Goal: Task Accomplishment & Management: Manage account settings

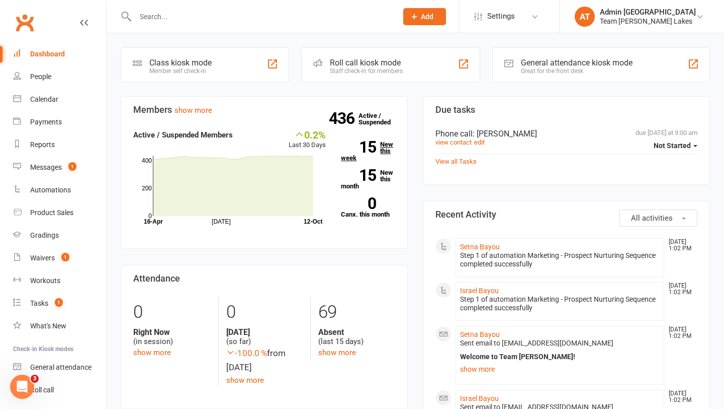
click at [379, 153] on link "15 New this week" at bounding box center [368, 151] width 54 height 20
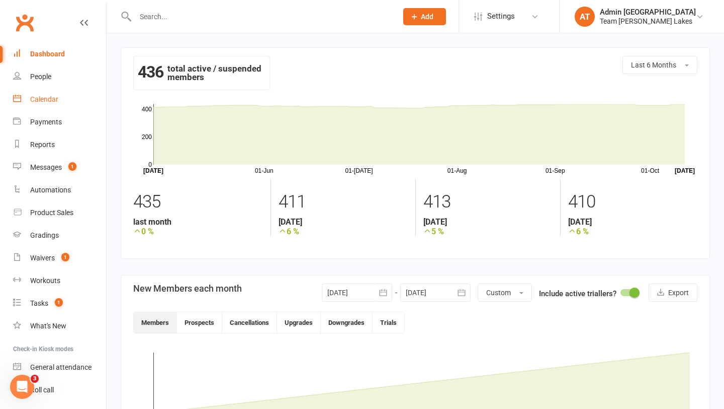
click at [45, 96] on div "Calendar" at bounding box center [44, 99] width 28 height 8
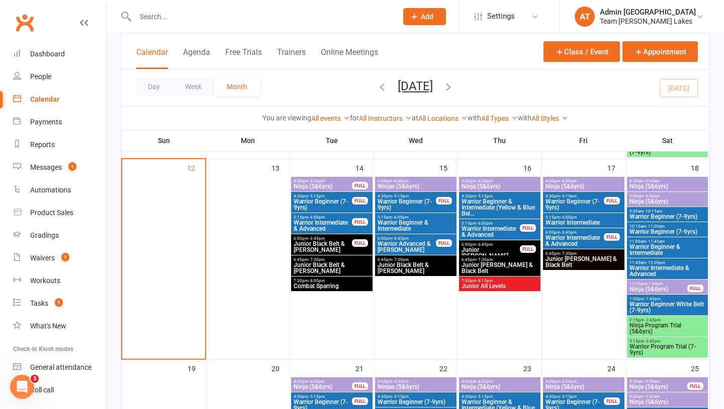
scroll to position [466, 0]
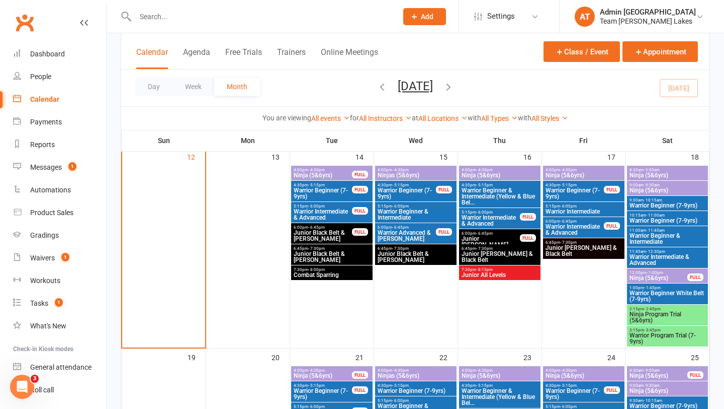
click at [682, 173] on span "Ninja (5&6yrs)" at bounding box center [667, 175] width 77 height 6
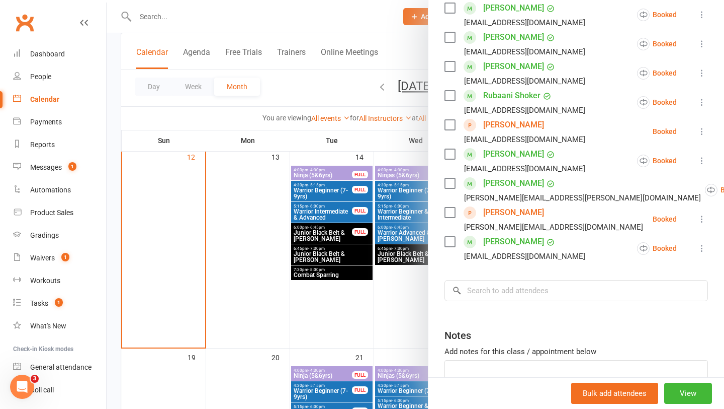
scroll to position [364, 0]
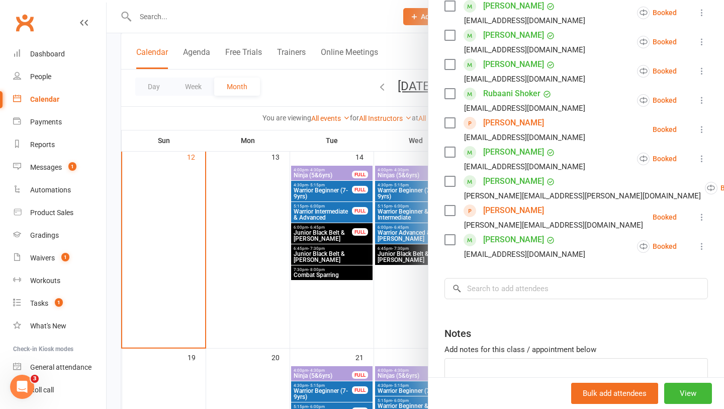
click at [391, 294] on div at bounding box center [416, 204] width 618 height 409
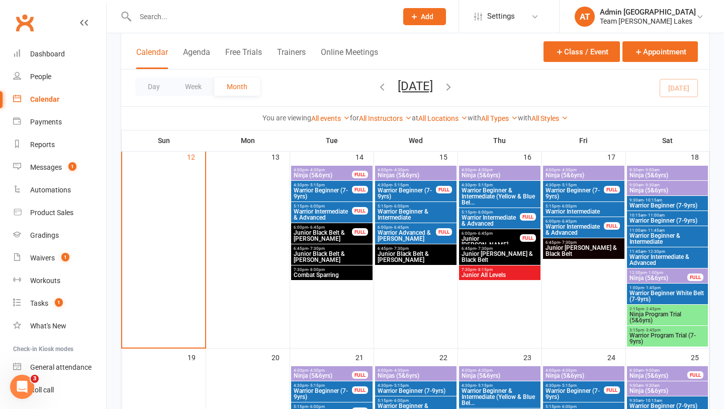
click at [661, 202] on span "Warrior Beginner (7-9yrs)" at bounding box center [667, 205] width 77 height 6
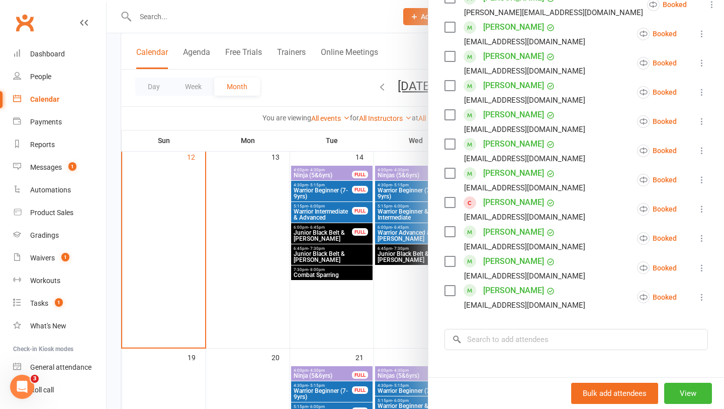
scroll to position [409, 0]
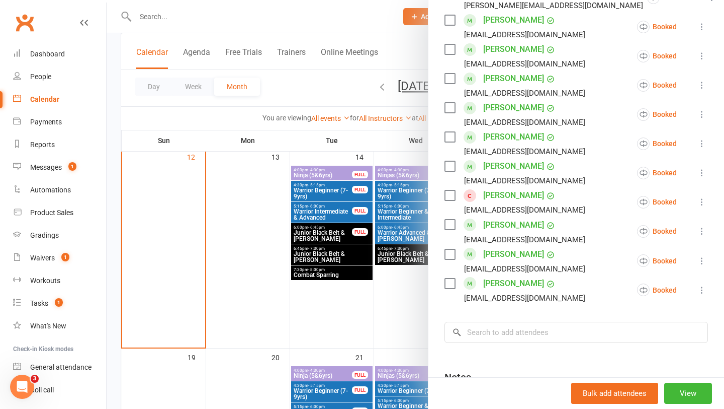
click at [314, 268] on div at bounding box center [416, 204] width 618 height 409
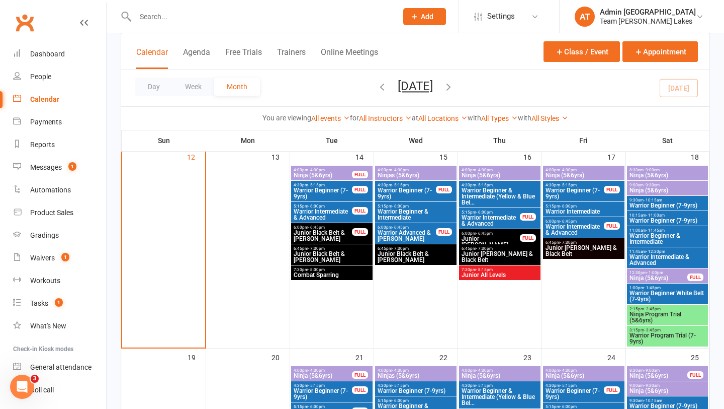
click at [666, 175] on span "Ninja (5&6yrs)" at bounding box center [667, 175] width 77 height 6
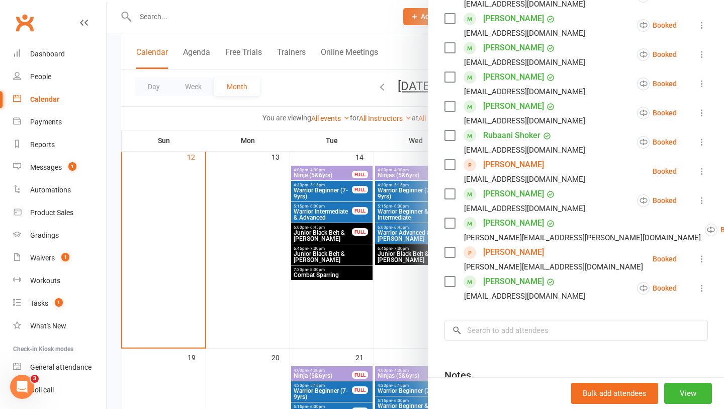
scroll to position [331, 0]
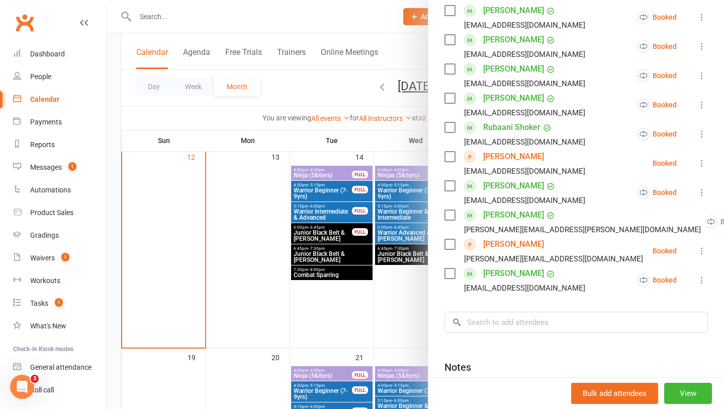
click at [350, 298] on div at bounding box center [416, 204] width 618 height 409
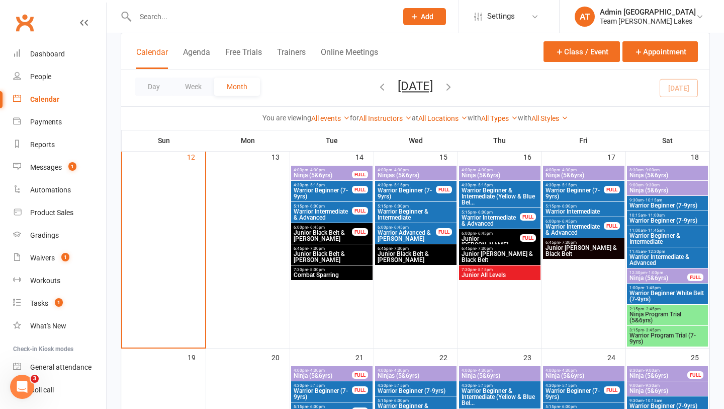
click at [653, 188] on span "Ninja (5&6yrs)" at bounding box center [667, 190] width 77 height 6
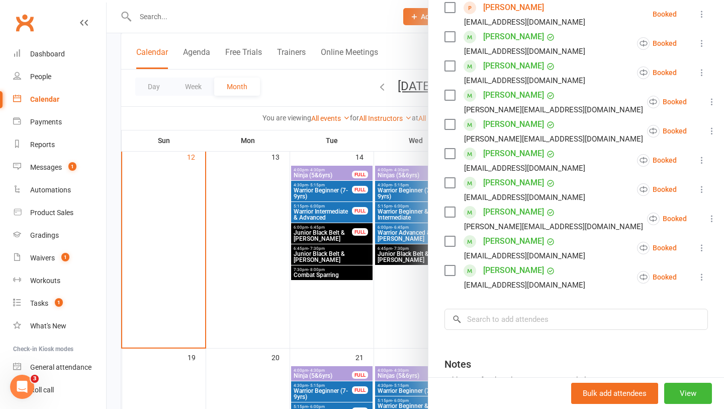
scroll to position [399, 0]
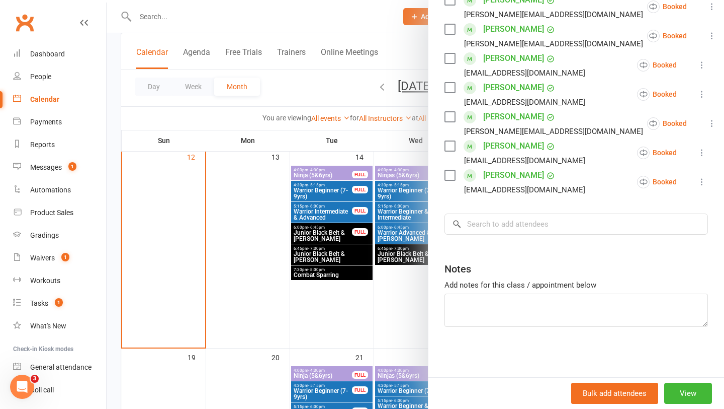
click at [304, 315] on div at bounding box center [416, 204] width 618 height 409
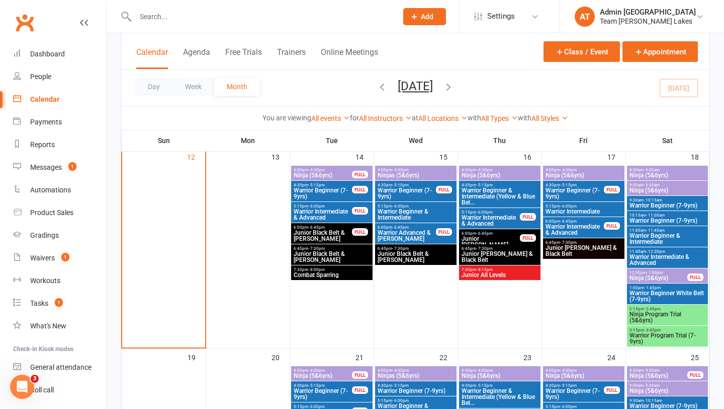
click at [664, 276] on span "Ninja (5&6yrs)" at bounding box center [658, 278] width 59 height 6
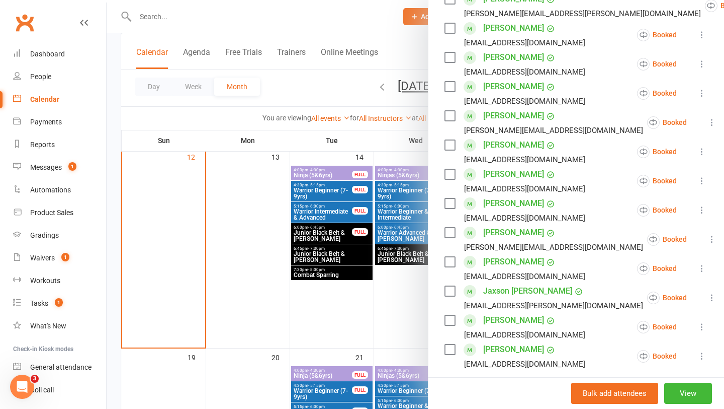
scroll to position [429, 0]
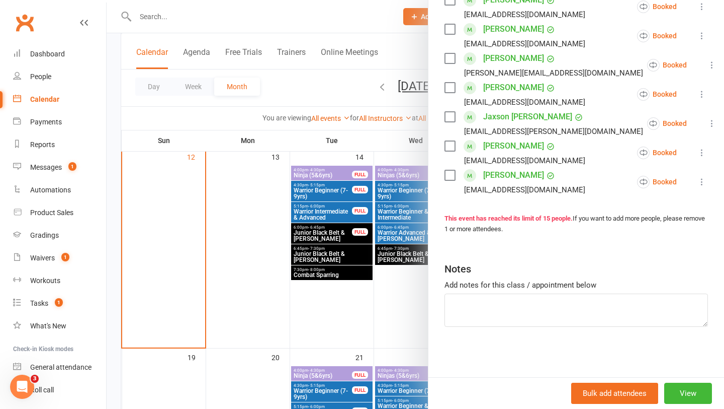
click at [328, 329] on div at bounding box center [416, 204] width 618 height 409
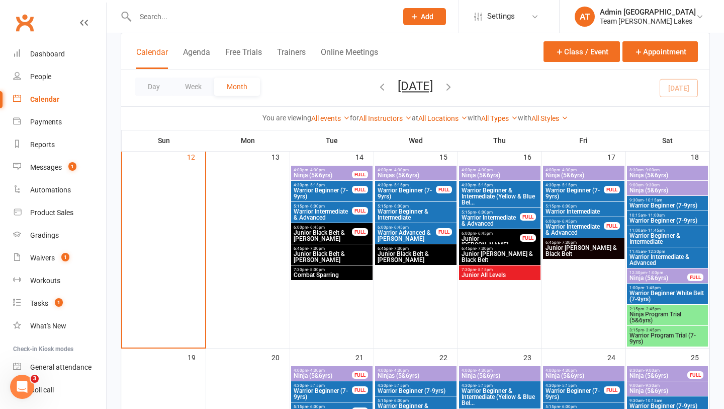
click at [593, 174] on span "Ninja (5&6yrs)" at bounding box center [583, 175] width 77 height 6
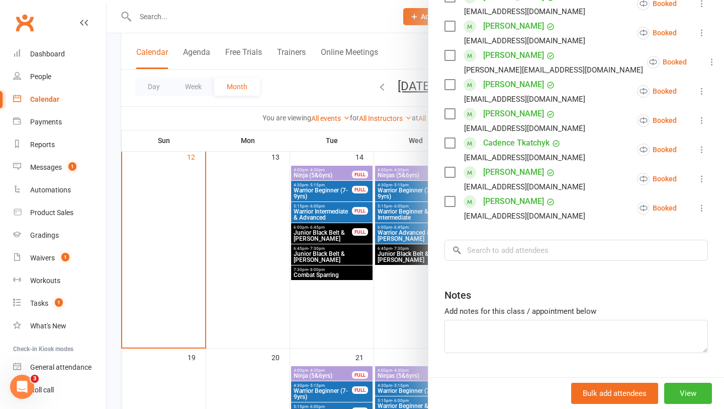
scroll to position [312, 0]
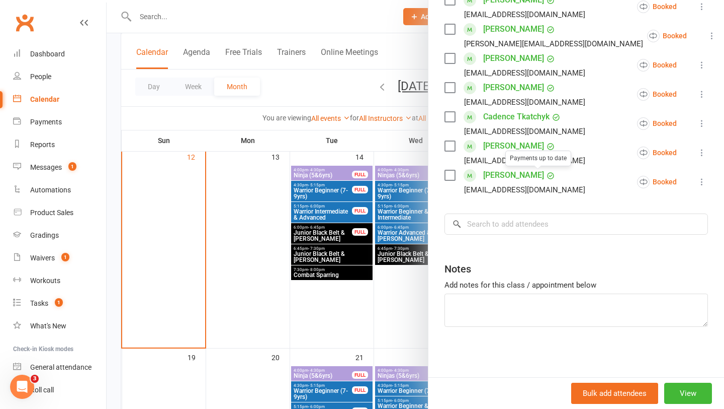
click at [350, 213] on div at bounding box center [416, 204] width 618 height 409
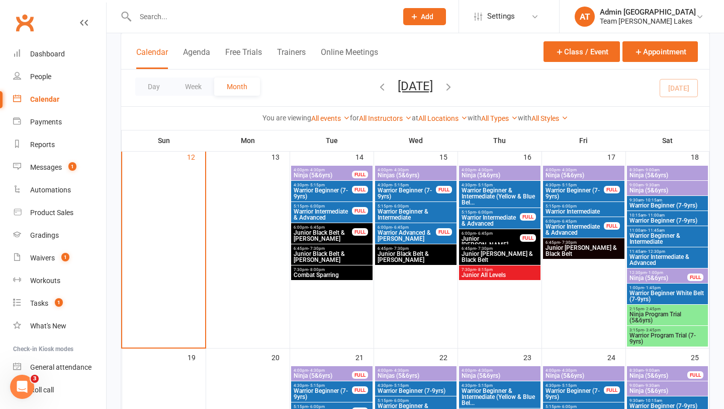
click at [487, 178] on span "Ninja (5&6yrs)" at bounding box center [499, 175] width 77 height 6
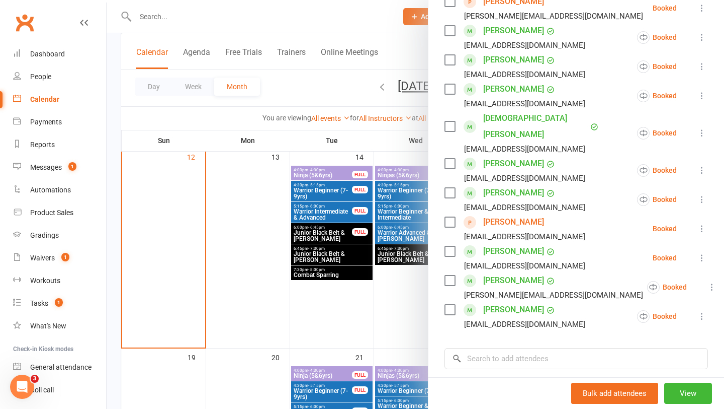
scroll to position [281, 0]
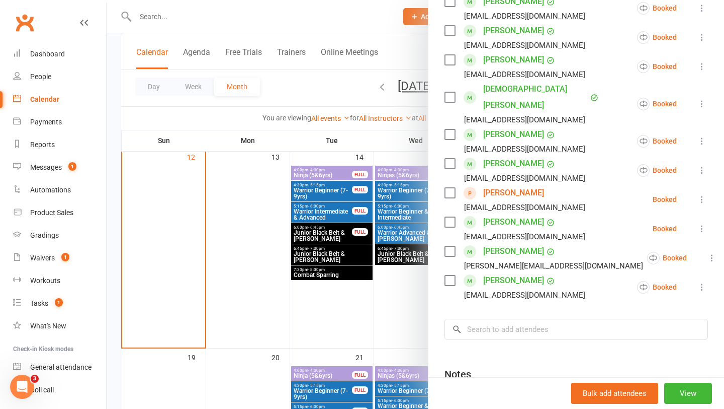
click at [367, 228] on div at bounding box center [416, 204] width 618 height 409
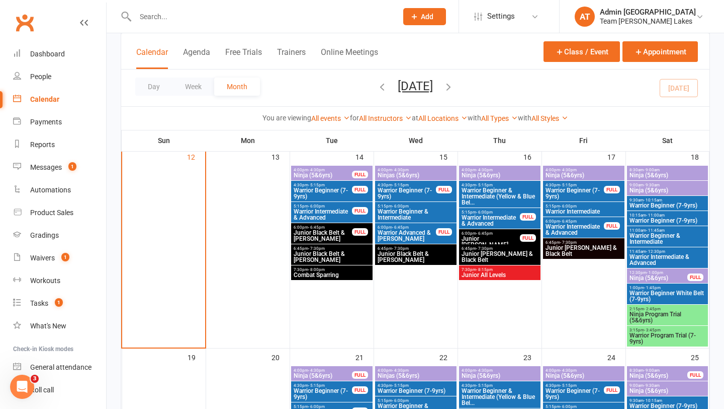
click at [423, 188] on span "Warrior Beginner (7-9yrs)" at bounding box center [406, 193] width 59 height 12
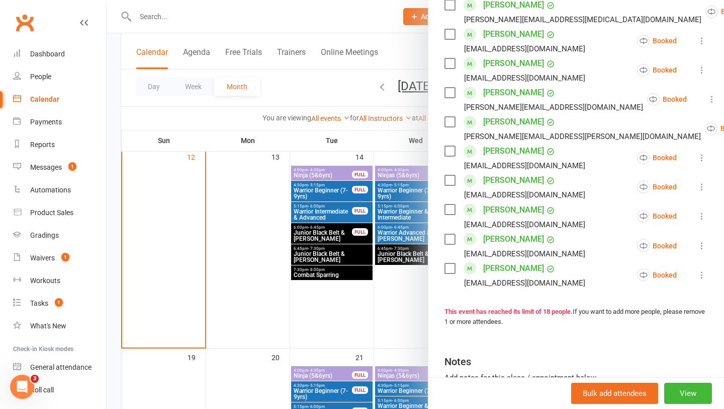
scroll to position [428, 0]
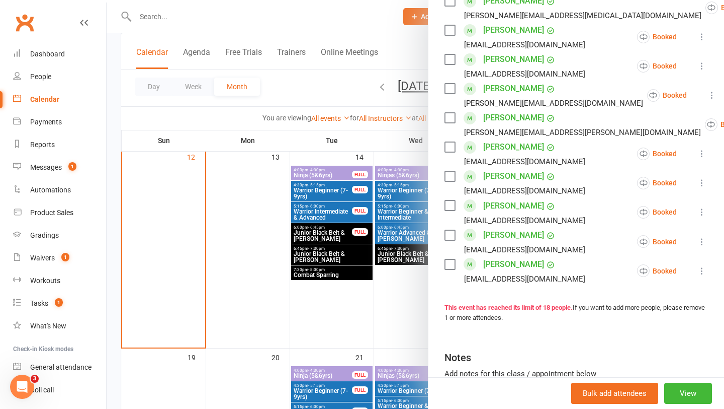
click at [362, 207] on div at bounding box center [416, 204] width 618 height 409
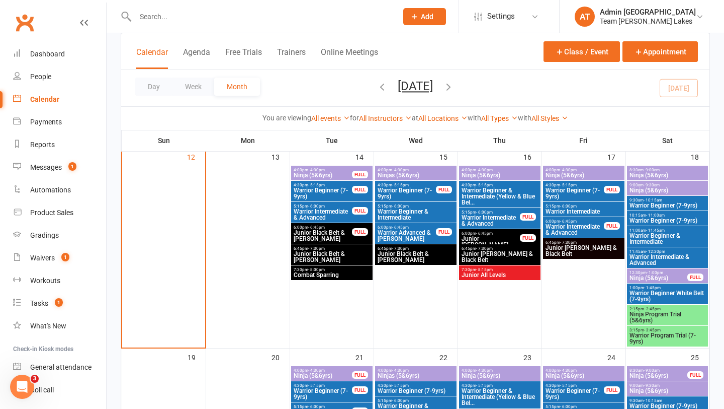
click at [408, 234] on span "Warrior Advanced & [PERSON_NAME]" at bounding box center [406, 235] width 59 height 12
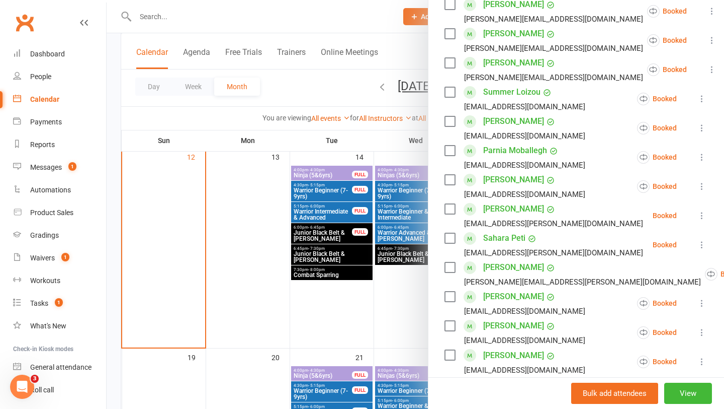
scroll to position [575, 0]
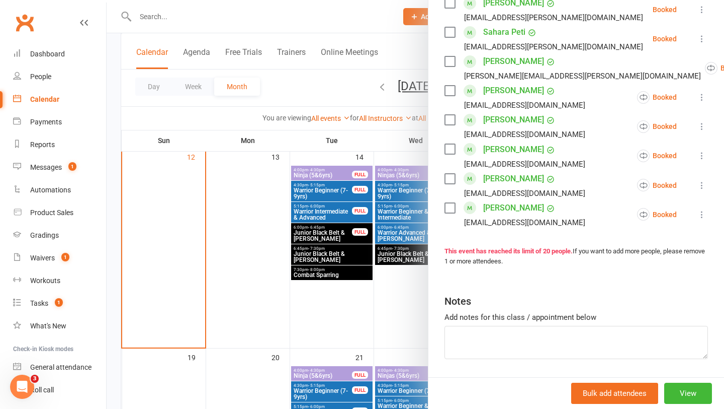
click at [400, 298] on div at bounding box center [416, 204] width 618 height 409
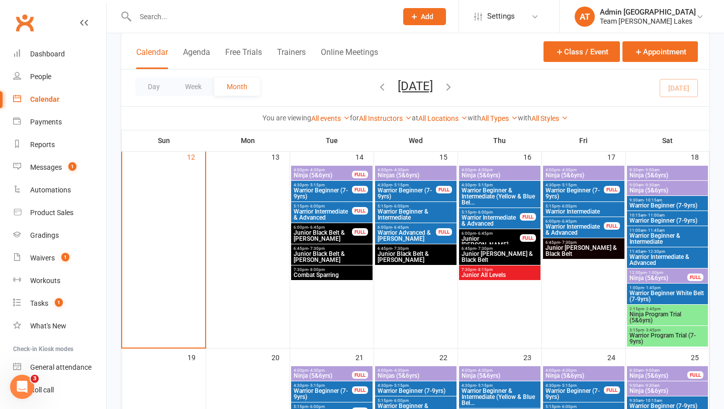
click at [586, 212] on span "Warrior Intermediate" at bounding box center [583, 211] width 77 height 6
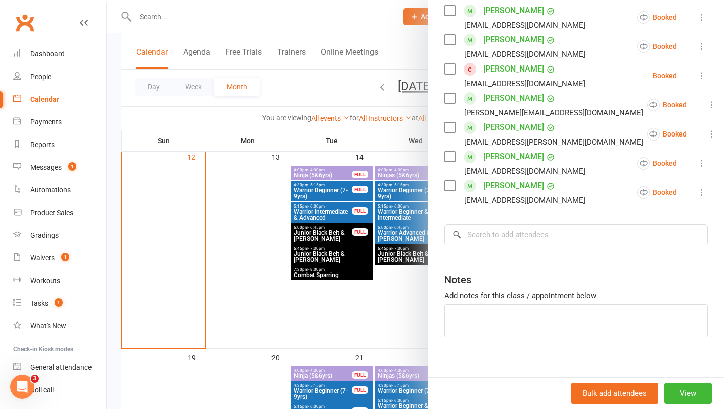
scroll to position [335, 0]
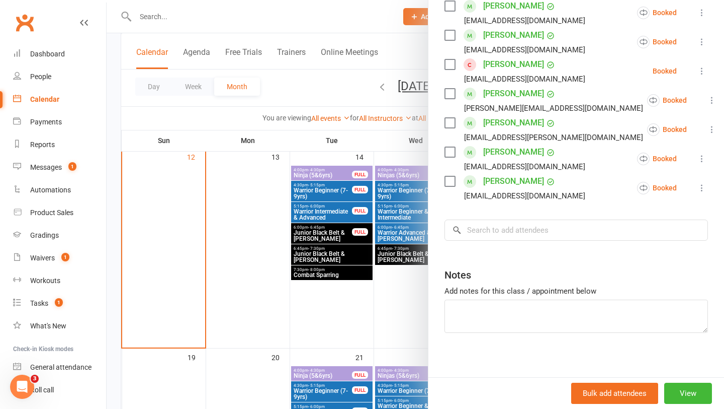
click at [407, 262] on div at bounding box center [416, 204] width 618 height 409
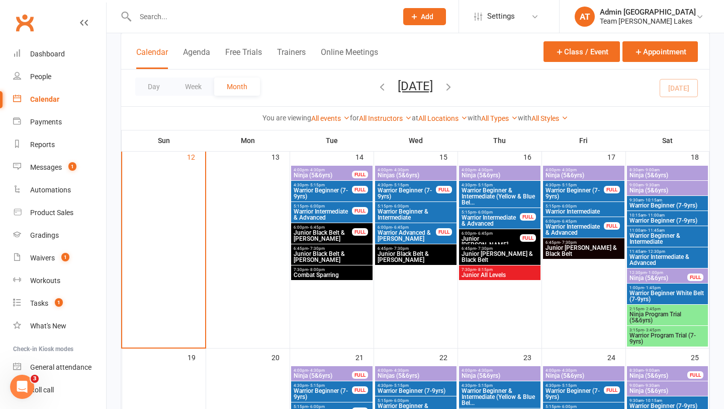
click at [575, 233] on span "Warrior Intermediate & Advanced" at bounding box center [574, 229] width 59 height 12
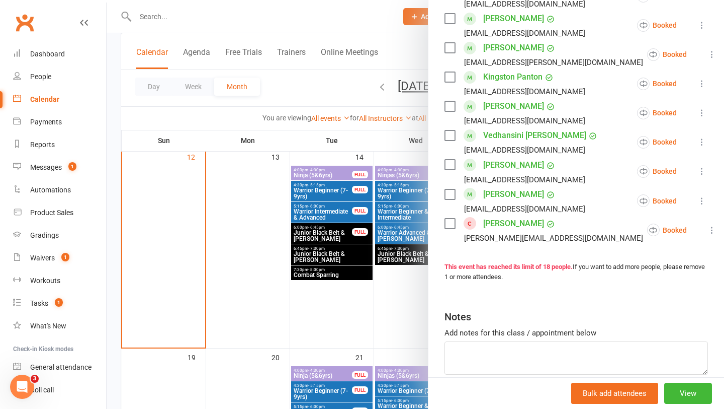
scroll to position [516, 0]
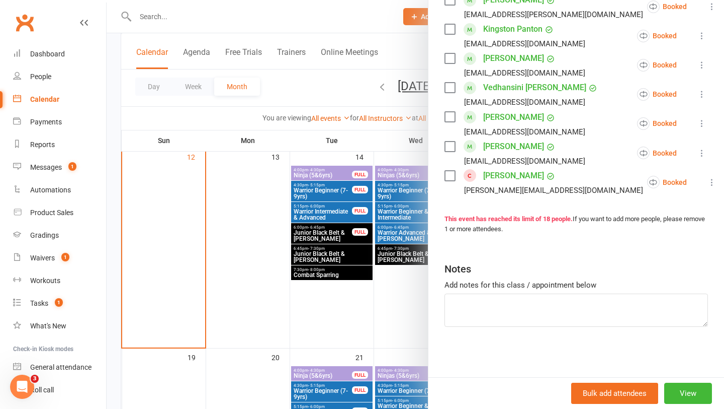
click at [374, 297] on div at bounding box center [416, 204] width 618 height 409
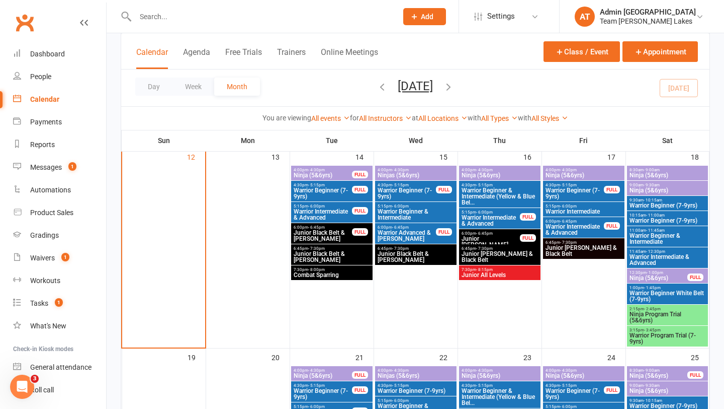
click at [664, 294] on span "Warrior Beginner White Belt (7-9yrs)" at bounding box center [667, 296] width 77 height 12
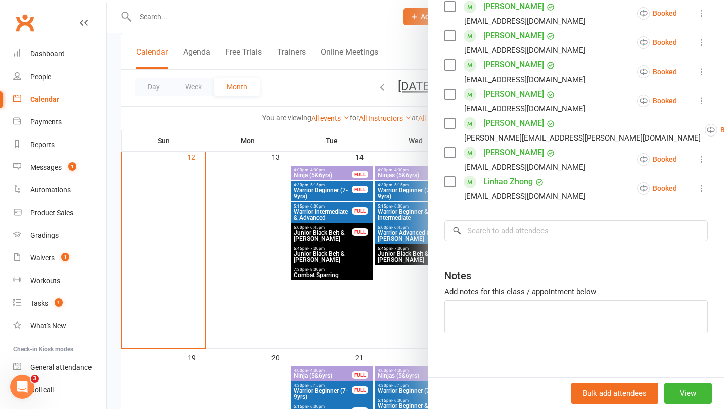
scroll to position [370, 0]
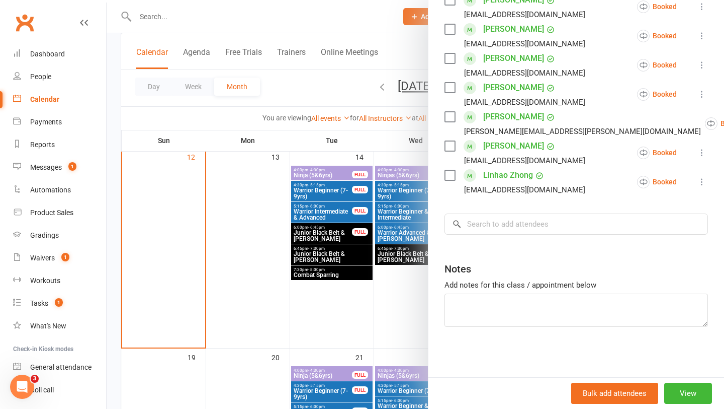
click at [359, 309] on div at bounding box center [416, 204] width 618 height 409
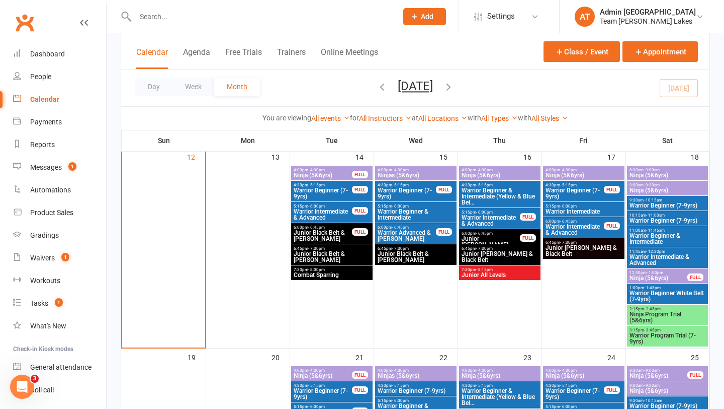
click at [651, 332] on span "Warrior Program Trial (7-9yrs)" at bounding box center [667, 338] width 77 height 12
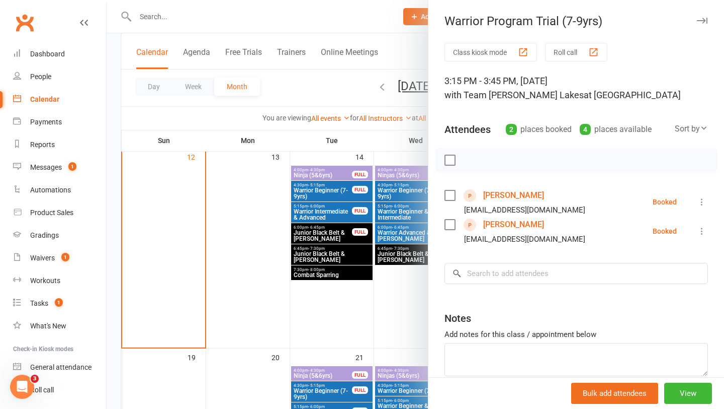
click at [377, 330] on div at bounding box center [416, 204] width 618 height 409
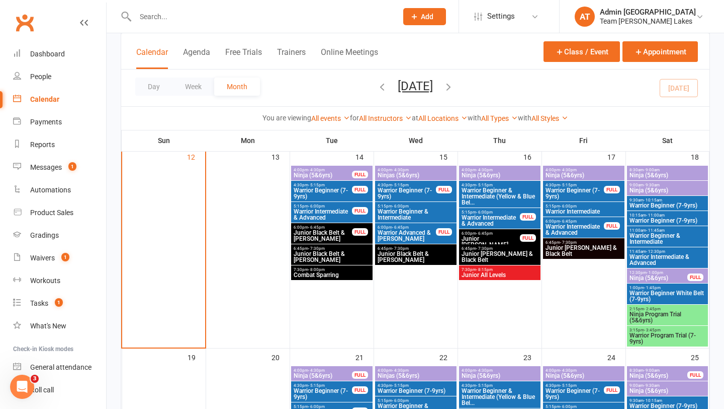
click at [339, 172] on span "Ninja (5&6yrs)" at bounding box center [322, 175] width 59 height 6
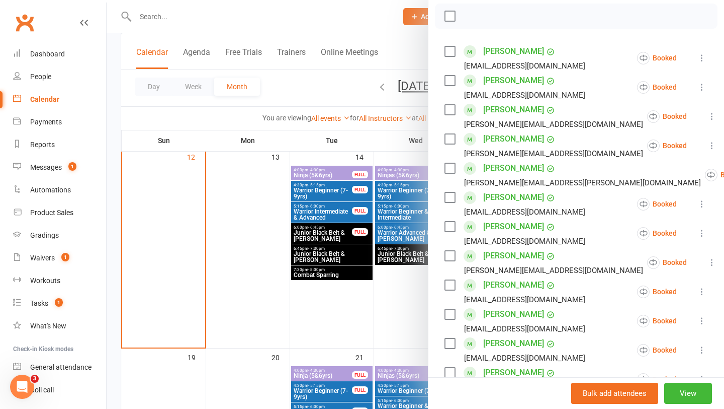
scroll to position [221, 0]
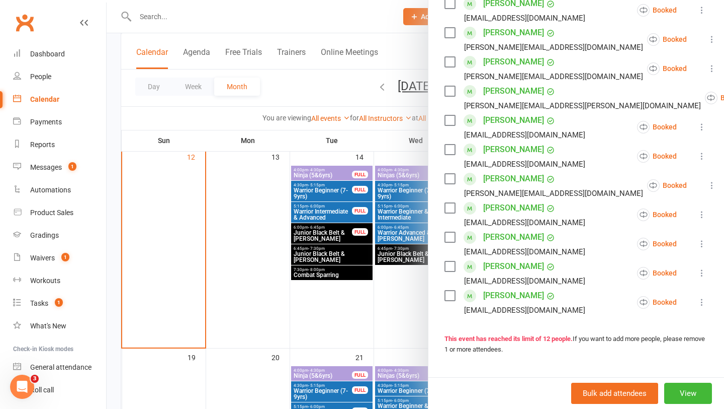
click at [330, 194] on div at bounding box center [416, 204] width 618 height 409
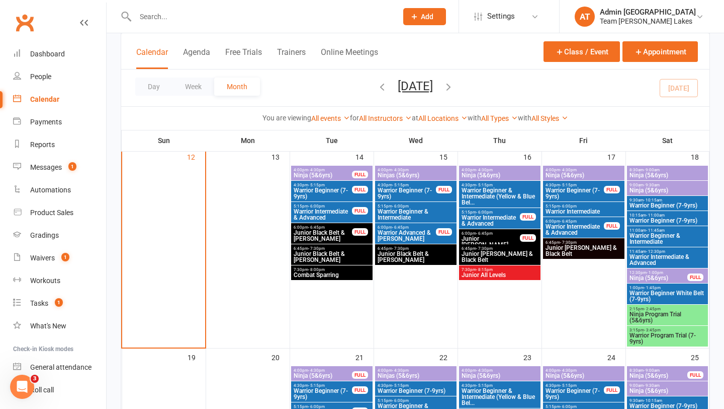
click at [330, 194] on span "Warrior Beginner (7-9yrs)" at bounding box center [322, 193] width 59 height 12
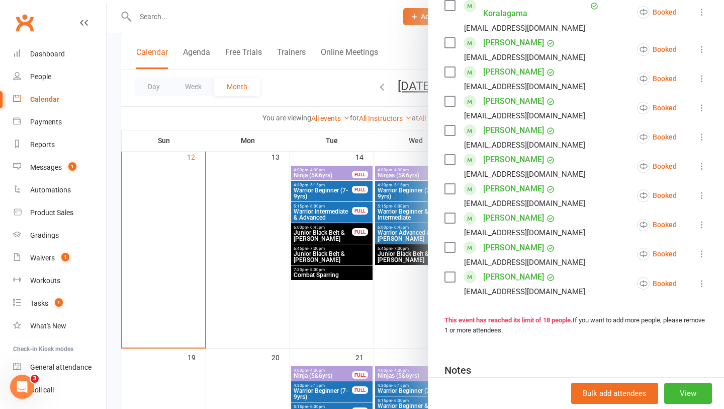
scroll to position [433, 0]
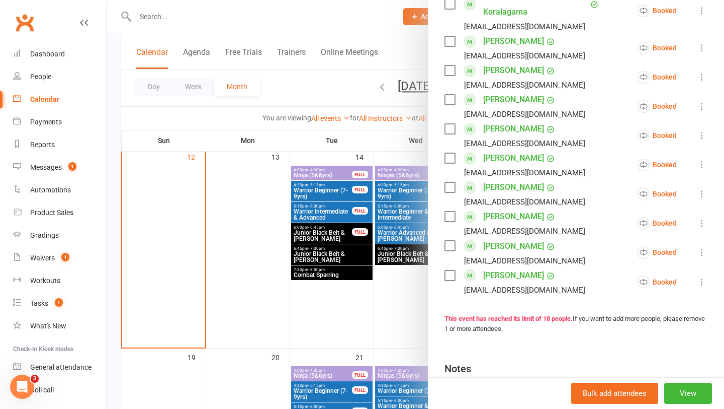
click at [320, 208] on div at bounding box center [416, 204] width 618 height 409
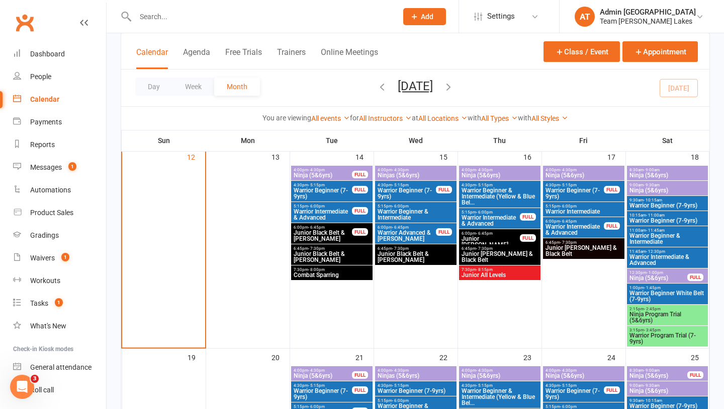
click at [320, 211] on span "Warrior Intermediate & Advanced" at bounding box center [322, 214] width 59 height 12
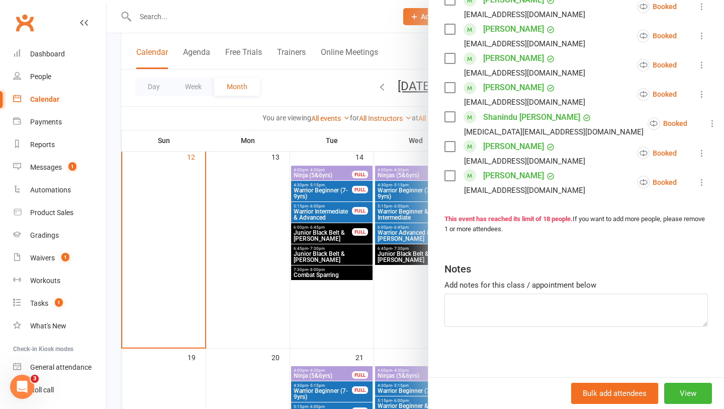
scroll to position [527, 0]
click at [386, 312] on div at bounding box center [416, 204] width 618 height 409
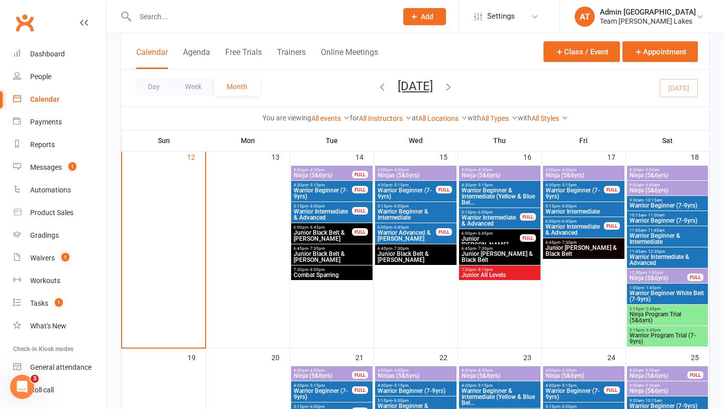
click at [656, 314] on span "Ninja Program Trial (5&6yrs)" at bounding box center [667, 317] width 77 height 12
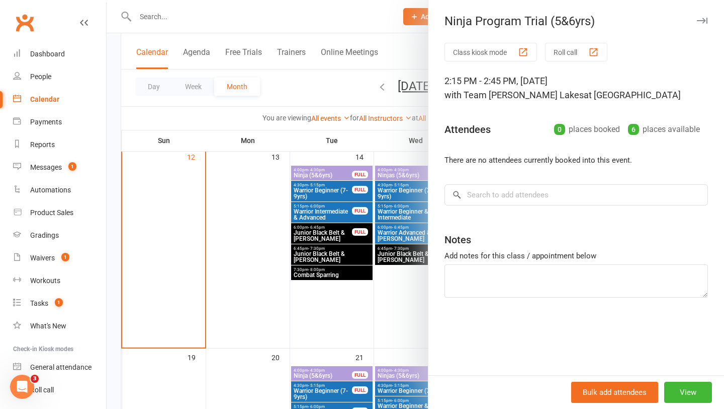
click at [385, 308] on div at bounding box center [416, 204] width 618 height 409
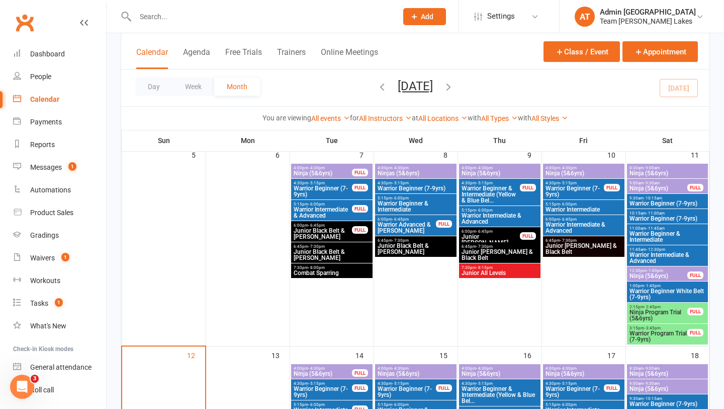
scroll to position [270, 0]
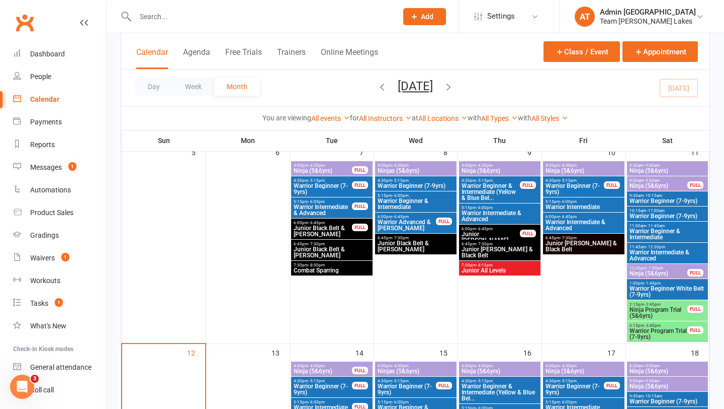
click at [657, 302] on span "- 2:45pm" at bounding box center [652, 304] width 17 height 5
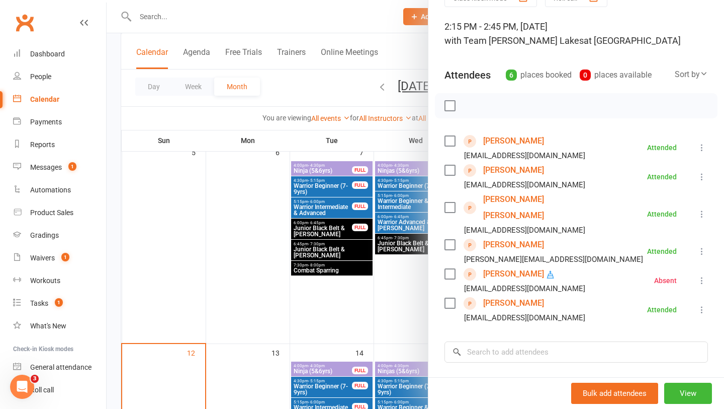
scroll to position [55, 0]
click at [516, 236] on link "[PERSON_NAME]" at bounding box center [513, 244] width 61 height 16
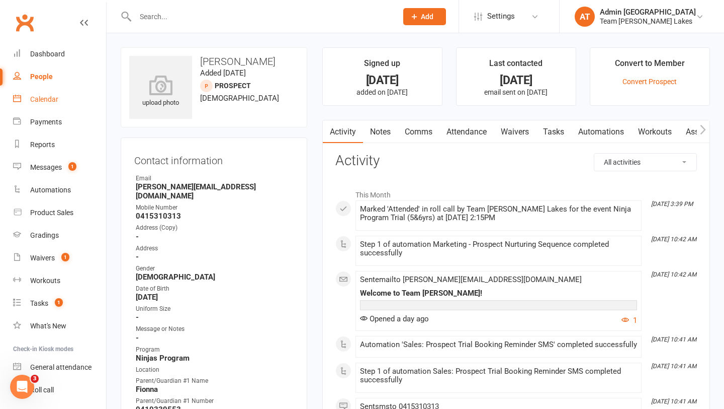
click at [50, 99] on div "Calendar" at bounding box center [44, 99] width 28 height 8
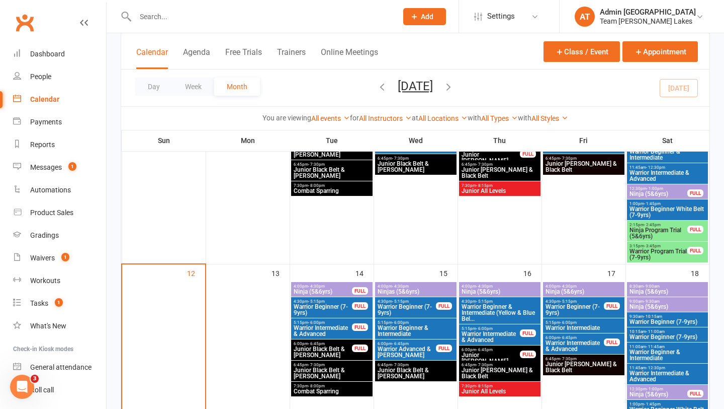
scroll to position [350, 0]
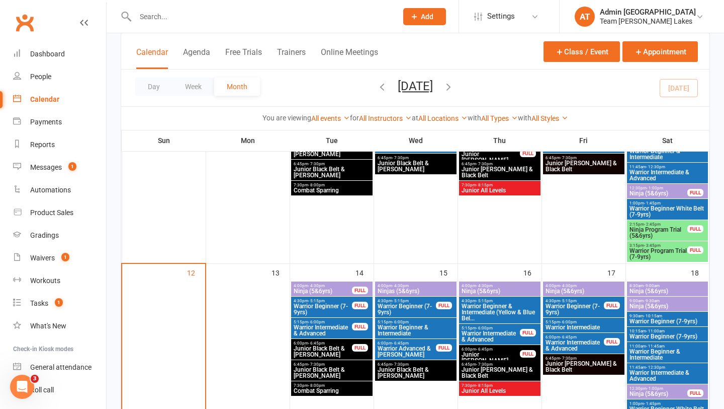
click at [649, 228] on span "Ninja Program Trial (5&6yrs)" at bounding box center [658, 232] width 59 height 12
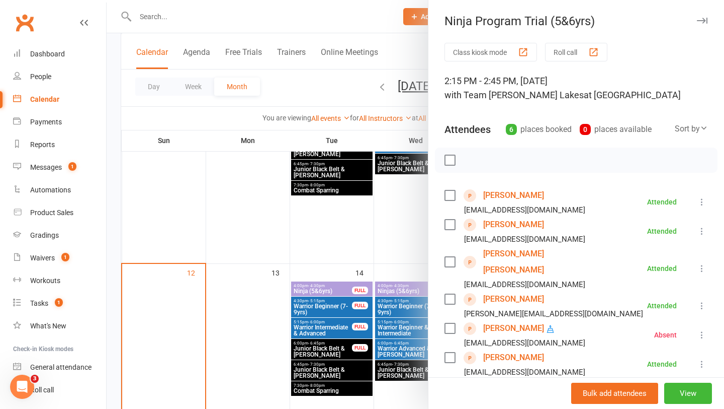
click at [362, 314] on div at bounding box center [416, 204] width 618 height 409
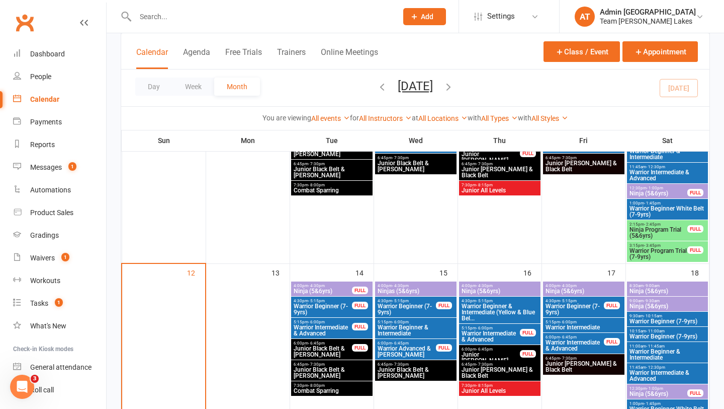
click at [670, 284] on span "8:30am - 9:00am" at bounding box center [667, 285] width 77 height 5
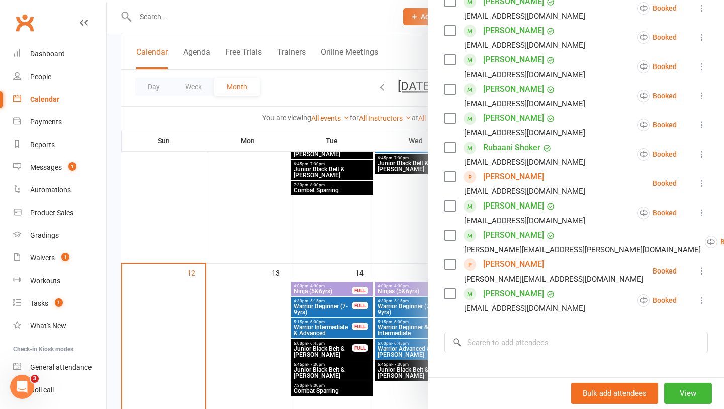
scroll to position [311, 0]
click at [419, 253] on div at bounding box center [416, 204] width 618 height 409
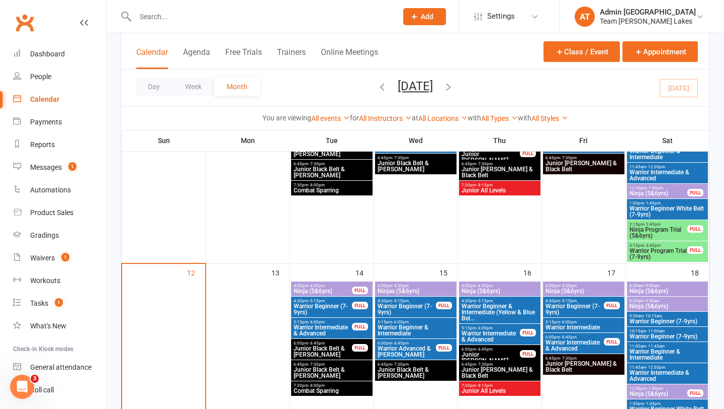
click at [630, 306] on span "Ninja (5&6yrs)" at bounding box center [667, 306] width 77 height 6
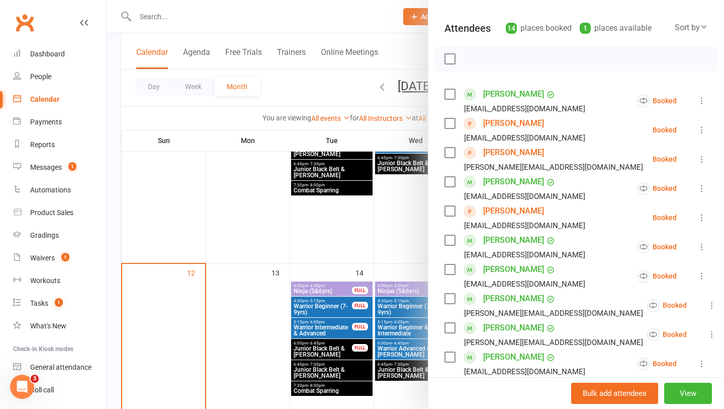
scroll to position [0, 0]
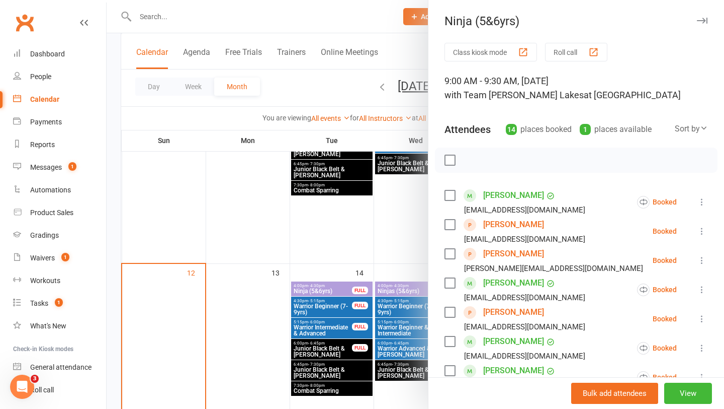
click at [563, 51] on button "Roll call" at bounding box center [576, 52] width 62 height 19
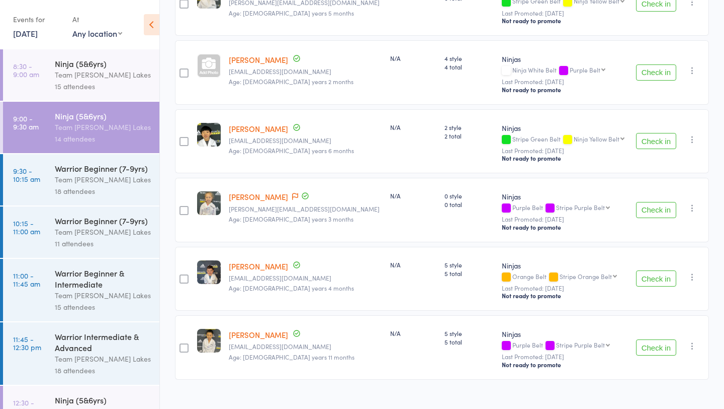
scroll to position [770, 0]
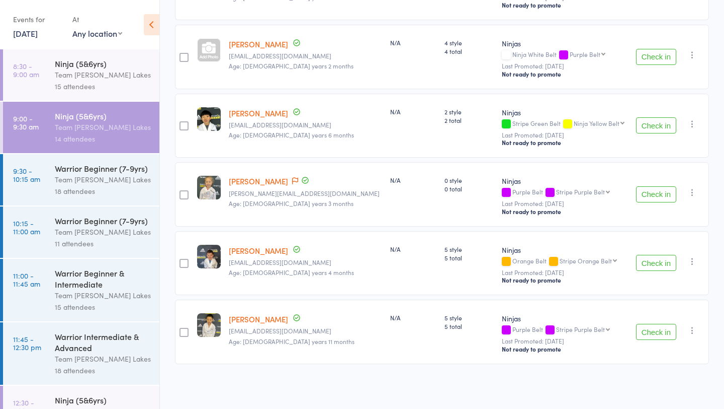
click at [106, 189] on div "18 attendees" at bounding box center [103, 191] width 96 height 12
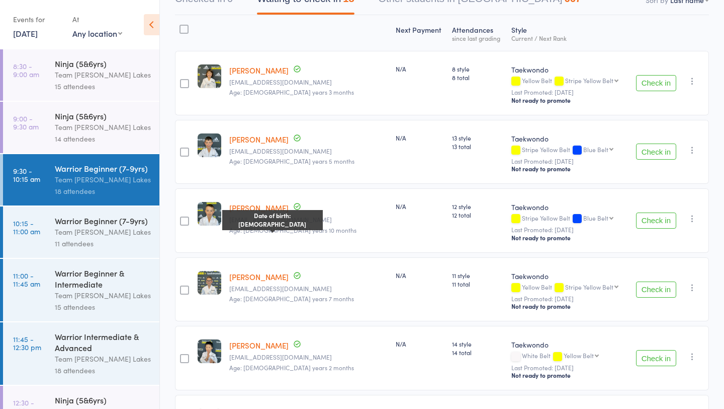
scroll to position [116, 0]
click at [102, 93] on div "Ninja (5&6yrs) Team Carlo Taylors Lakes 15 attendees" at bounding box center [107, 74] width 105 height 51
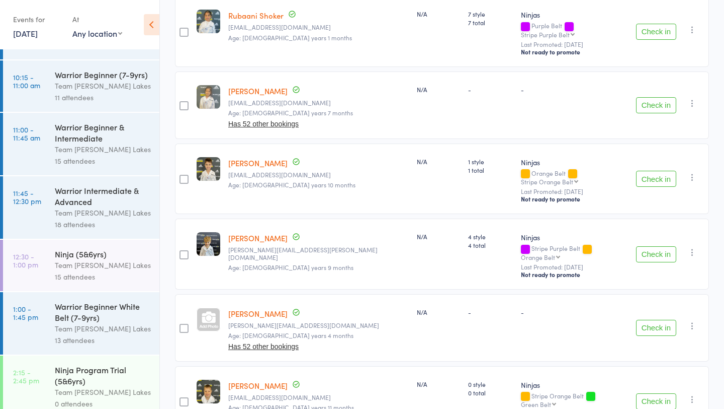
scroll to position [223, 0]
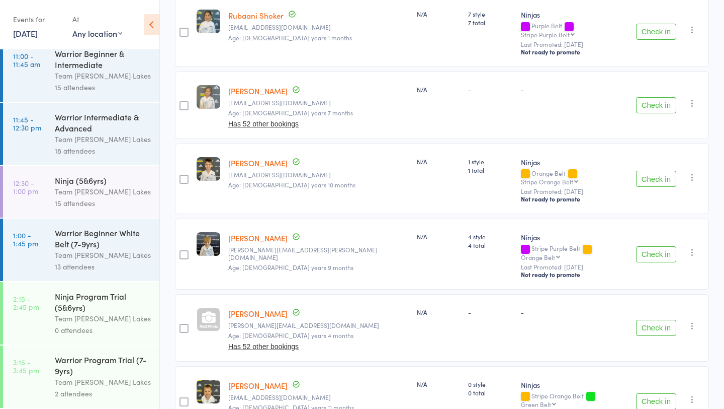
click at [92, 191] on div "Team [PERSON_NAME] Lakes" at bounding box center [103, 192] width 96 height 12
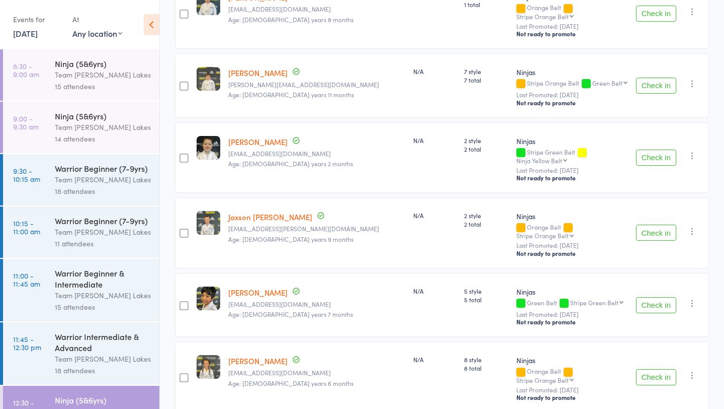
scroll to position [829, 0]
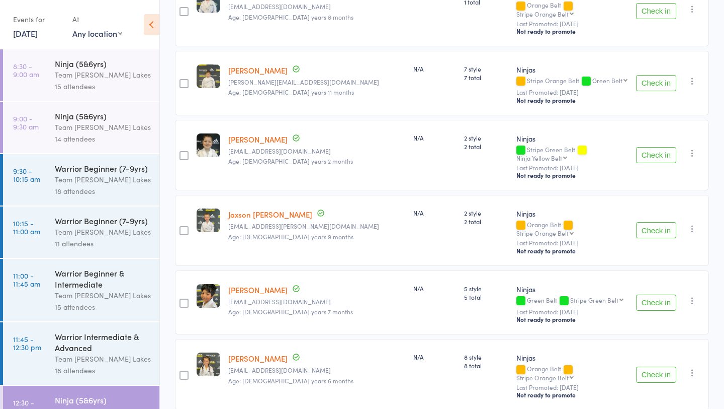
click at [64, 113] on div "Ninja (5&6yrs)" at bounding box center [103, 115] width 96 height 11
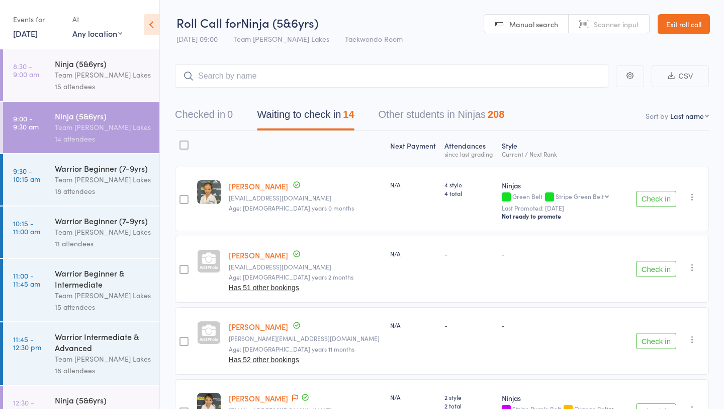
click at [688, 25] on link "Exit roll call" at bounding box center [684, 24] width 52 height 20
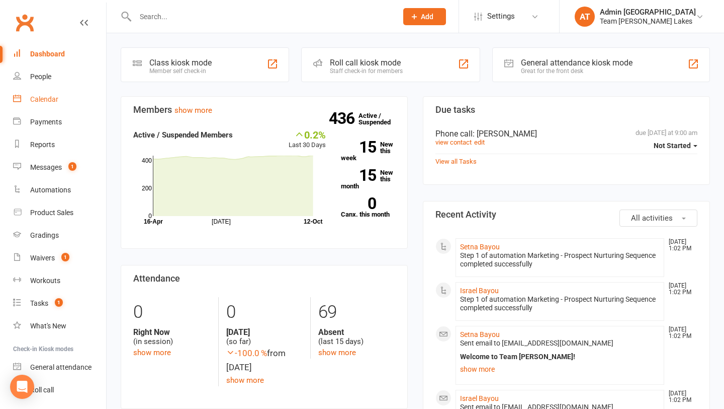
click at [55, 99] on div "Calendar" at bounding box center [44, 99] width 28 height 8
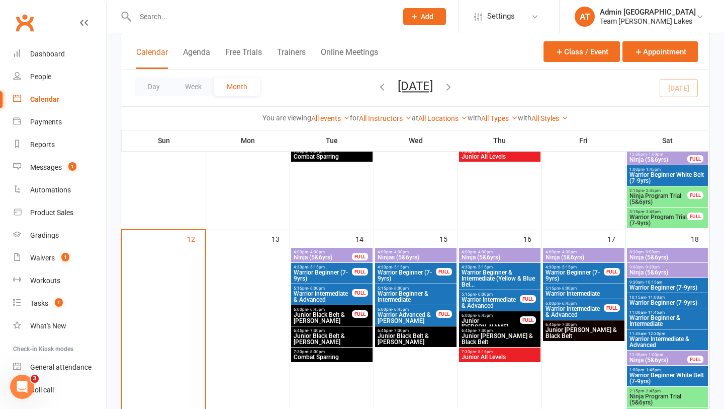
scroll to position [364, 0]
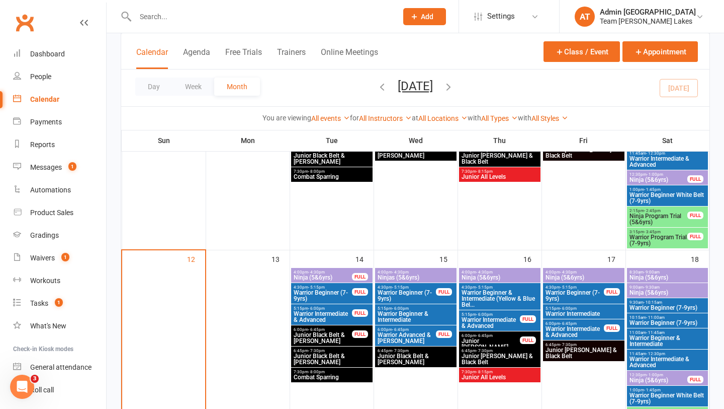
click at [654, 219] on span "Ninja Program Trial (5&6yrs)" at bounding box center [658, 219] width 59 height 12
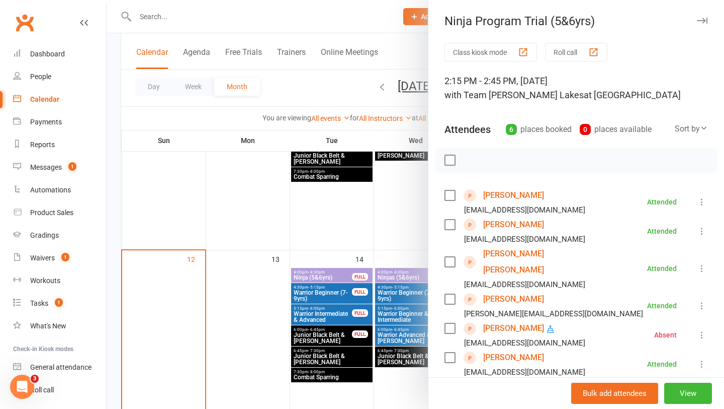
click at [519, 191] on link "[PERSON_NAME]" at bounding box center [513, 195] width 61 height 16
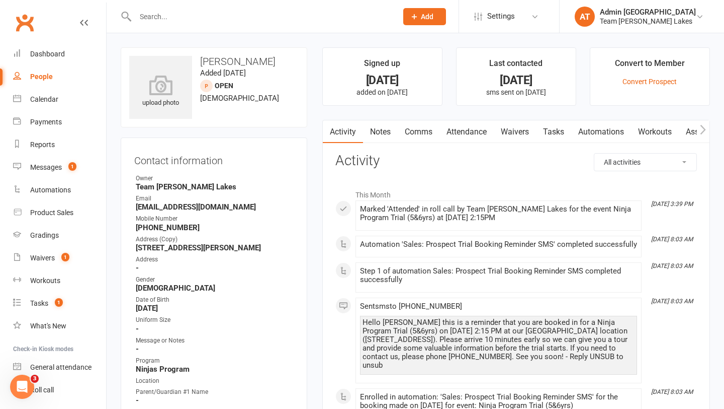
click at [379, 127] on link "Notes" at bounding box center [380, 131] width 35 height 23
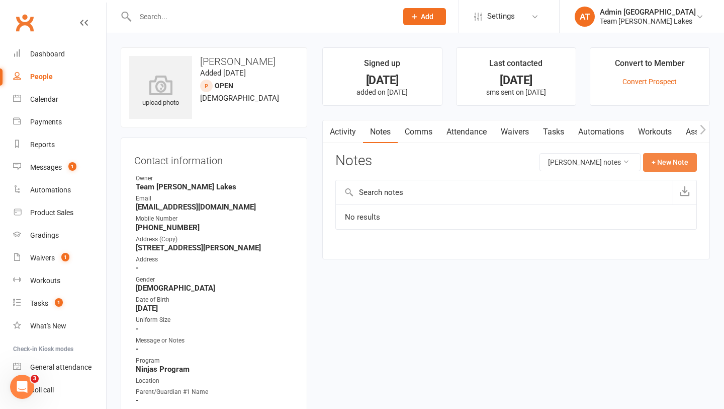
click at [664, 162] on button "+ New Note" at bounding box center [670, 162] width 54 height 18
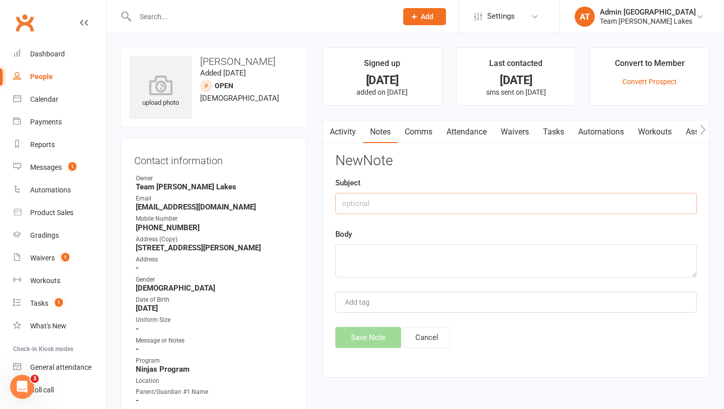
click at [376, 199] on input "text" at bounding box center [517, 203] width 362 height 21
type input "Trial notes"
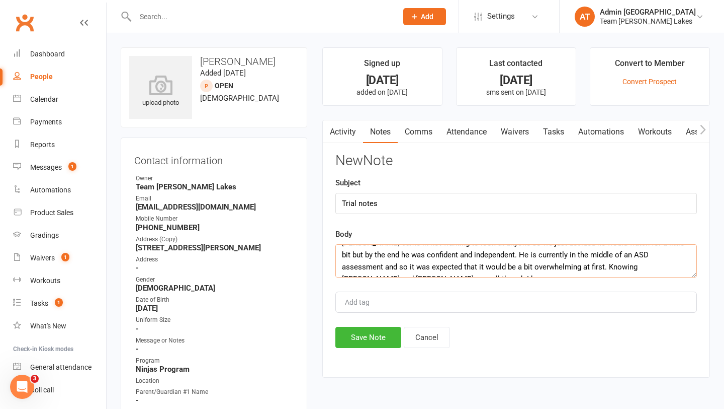
scroll to position [18, 0]
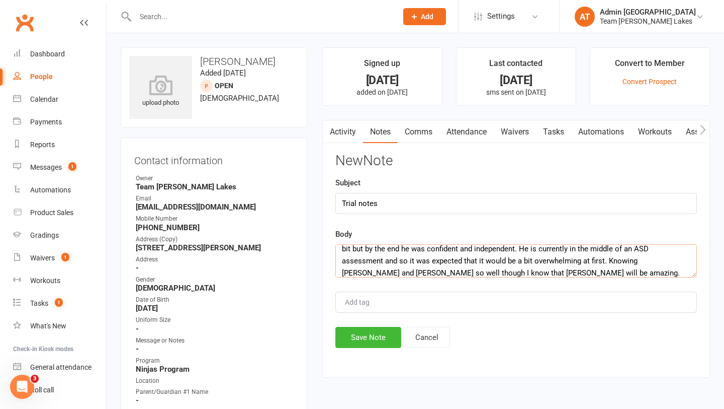
click at [488, 273] on textarea "Jasper came in not wanting to look at anyone so we just decided he would watch …" at bounding box center [517, 260] width 362 height 33
click at [612, 266] on textarea "Jasper came in not wanting to look at anyone so we just decided he would watch …" at bounding box center [517, 260] width 362 height 33
type textarea "Jasper came in not wanting to look at anyone so we just decided he would watch …"
click at [360, 337] on button "Save Note" at bounding box center [369, 337] width 66 height 21
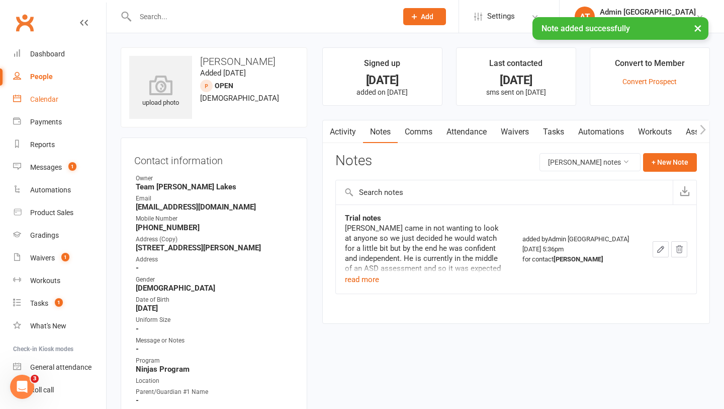
click at [56, 100] on div "Calendar" at bounding box center [44, 99] width 28 height 8
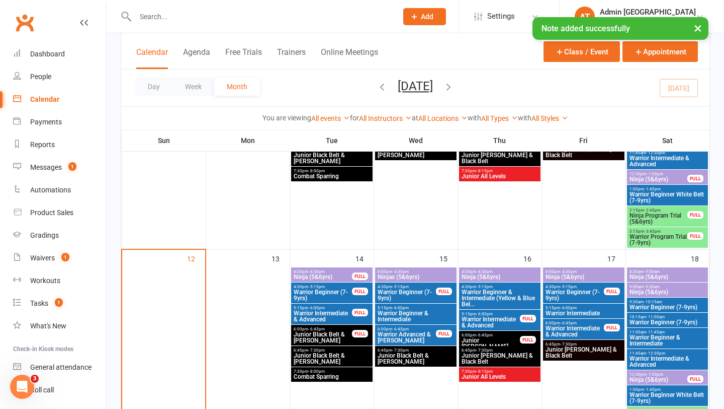
scroll to position [366, 0]
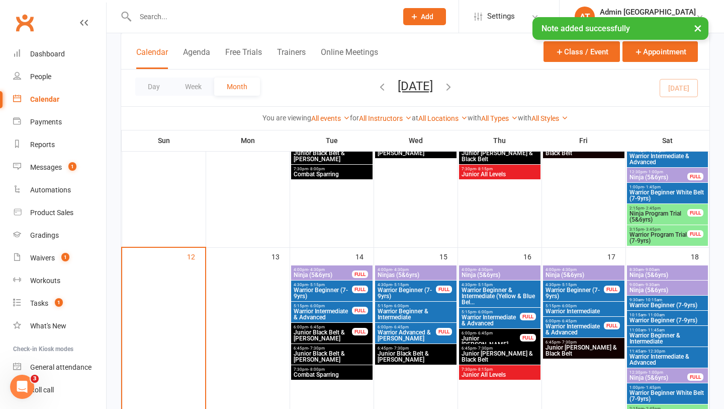
click at [659, 287] on span "Ninja (5&6yrs)" at bounding box center [667, 290] width 77 height 6
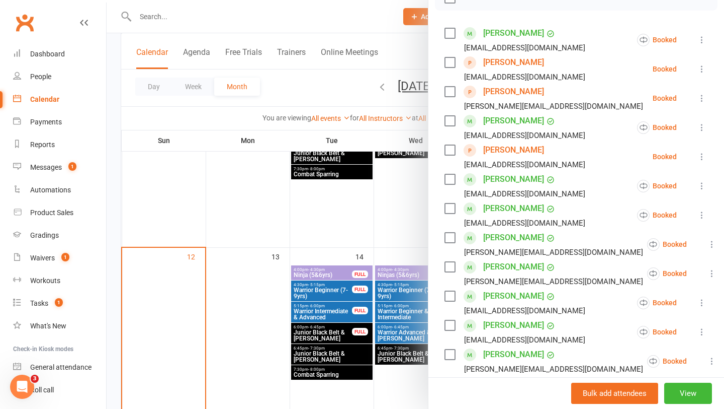
scroll to position [399, 0]
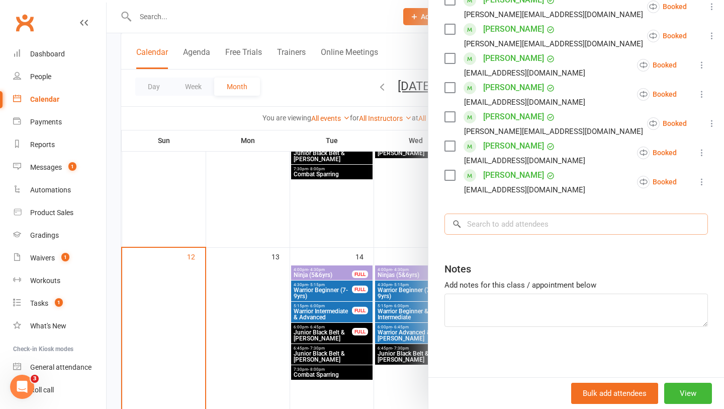
click at [508, 224] on input "search" at bounding box center [577, 223] width 264 height 21
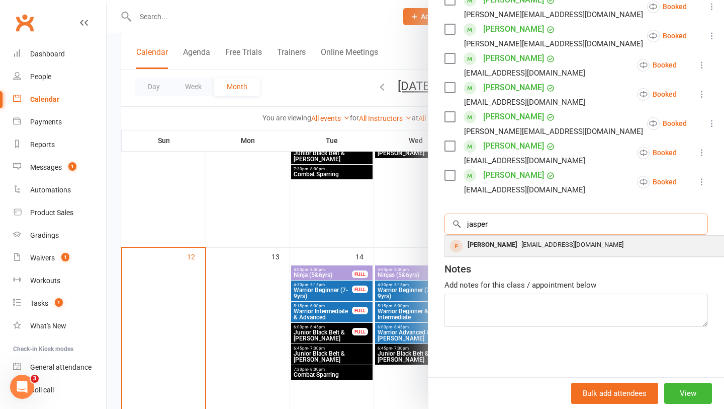
type input "jasper"
click at [492, 241] on div "[PERSON_NAME]" at bounding box center [493, 244] width 58 height 15
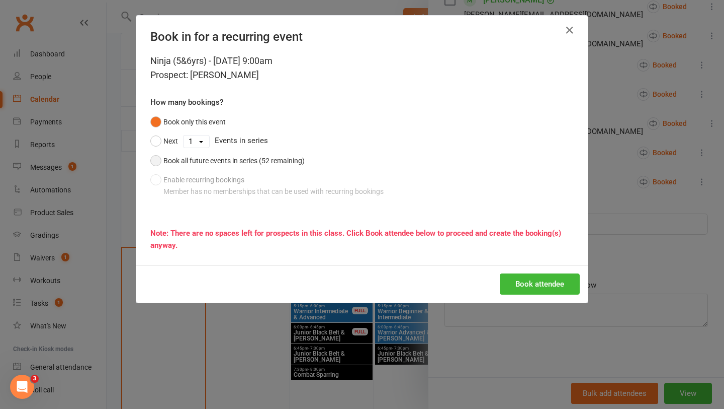
click at [223, 162] on div "Book all future events in series (52 remaining)" at bounding box center [234, 160] width 141 height 11
click at [560, 284] on button "Book attendee" at bounding box center [540, 283] width 80 height 21
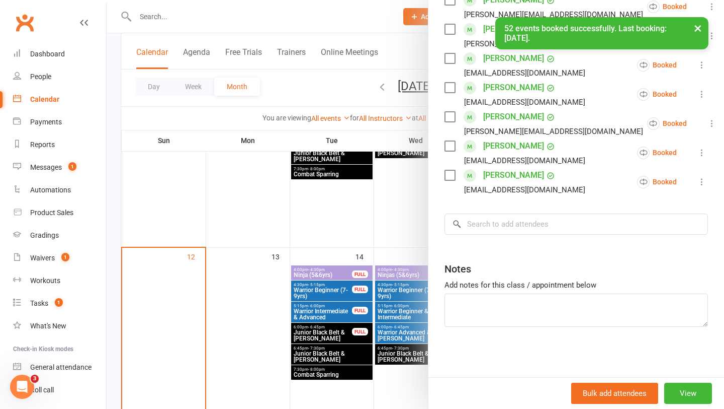
scroll to position [429, 0]
click at [414, 291] on div at bounding box center [416, 204] width 618 height 409
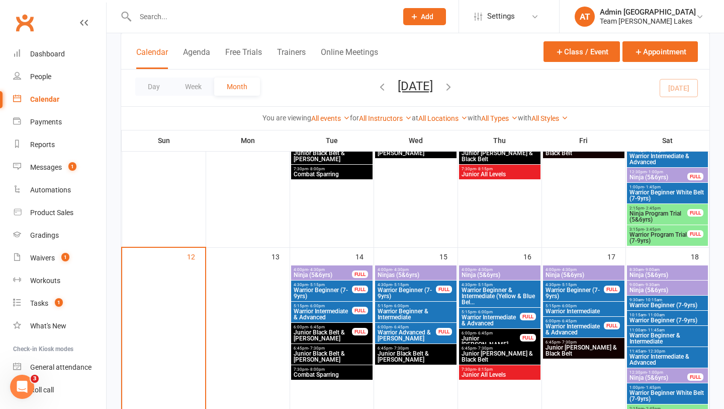
click at [652, 217] on span "Ninja Program Trial (5&6yrs)" at bounding box center [658, 216] width 59 height 12
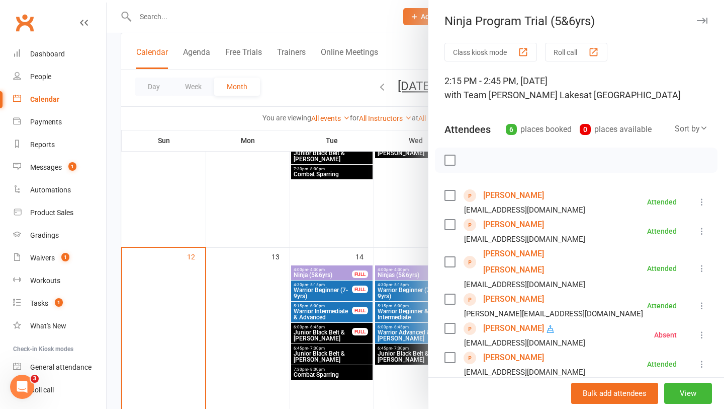
click at [522, 224] on link "[PERSON_NAME]" at bounding box center [513, 224] width 61 height 16
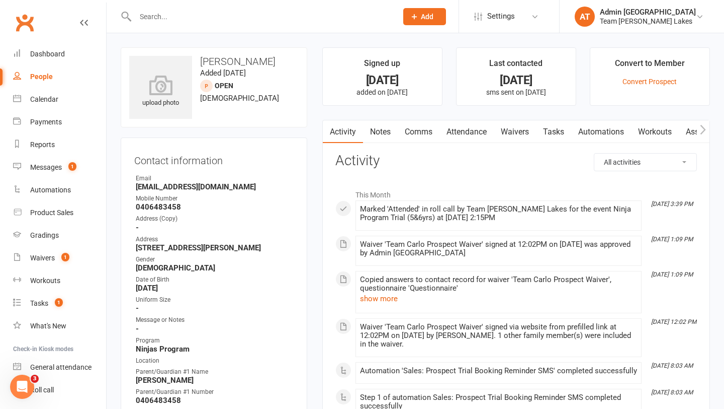
click at [383, 131] on link "Notes" at bounding box center [380, 131] width 35 height 23
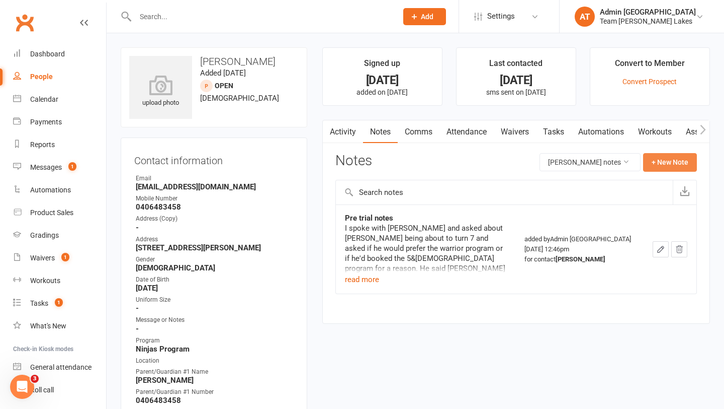
click at [661, 160] on button "+ New Note" at bounding box center [670, 162] width 54 height 18
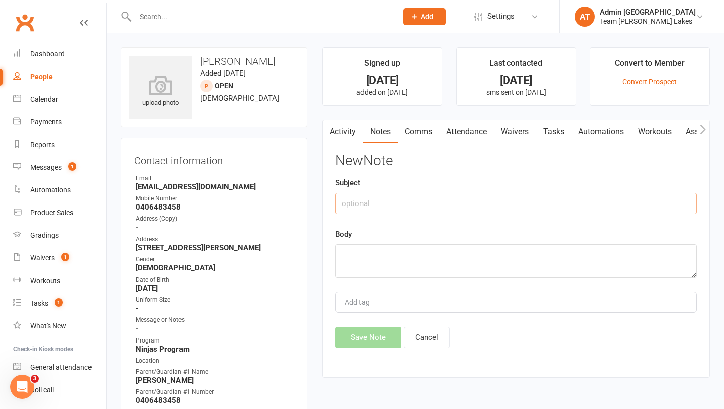
click at [444, 203] on input "text" at bounding box center [517, 203] width 362 height 21
type input "Trial notes"
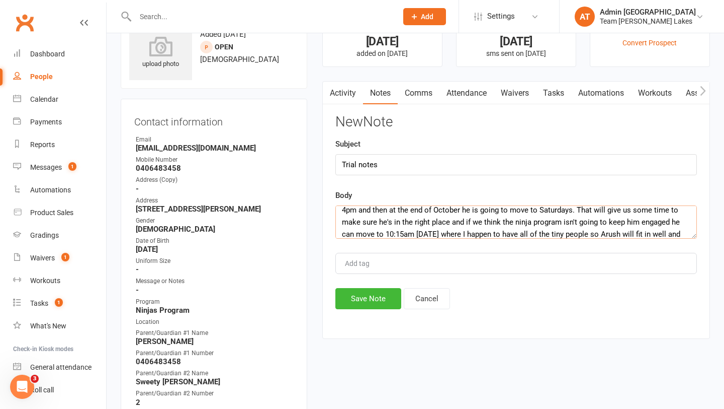
scroll to position [42, 0]
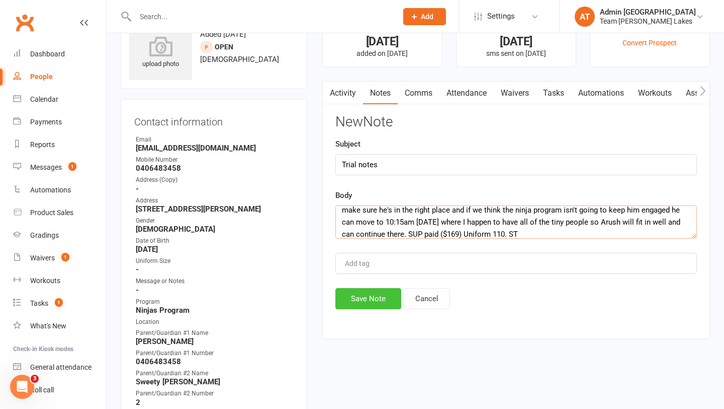
type textarea "Avjit was right, Arush is very small. He had me on the fence as to which progra…"
click at [368, 304] on button "Save Note" at bounding box center [369, 298] width 66 height 21
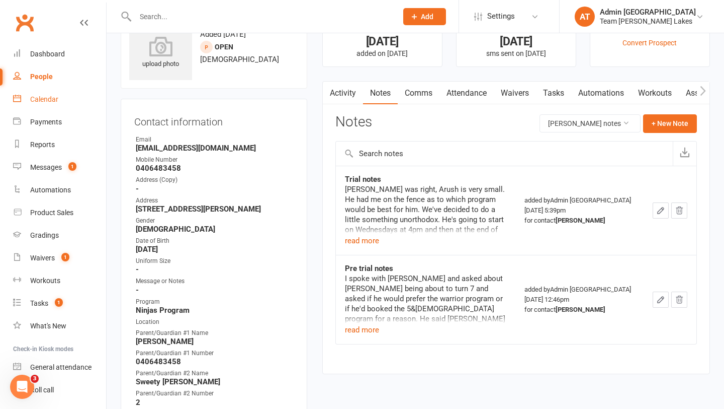
click at [48, 100] on div "Calendar" at bounding box center [44, 99] width 28 height 8
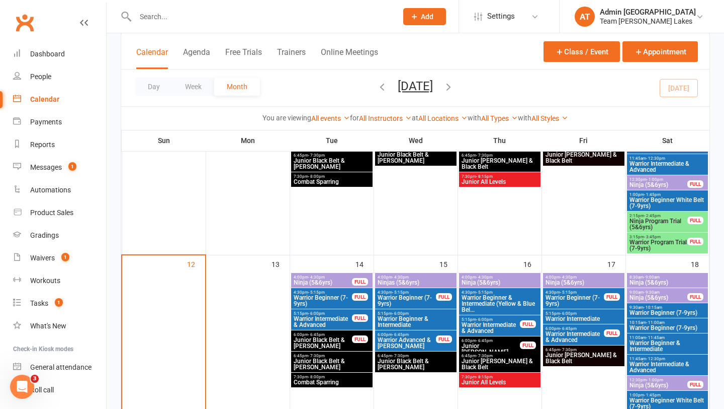
scroll to position [401, 0]
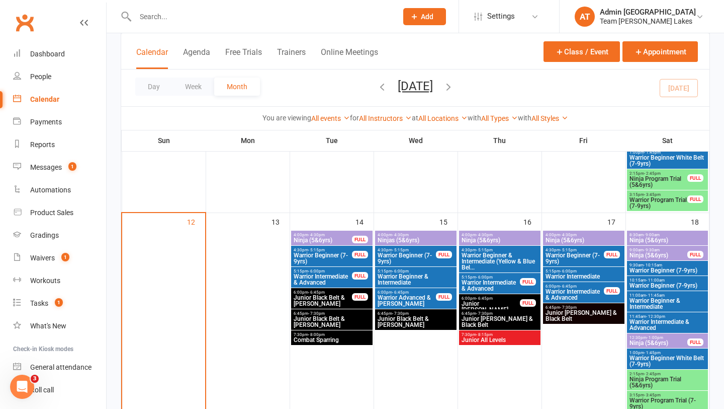
click at [419, 242] on span "Ninjas (5&6yrs)" at bounding box center [415, 240] width 77 height 6
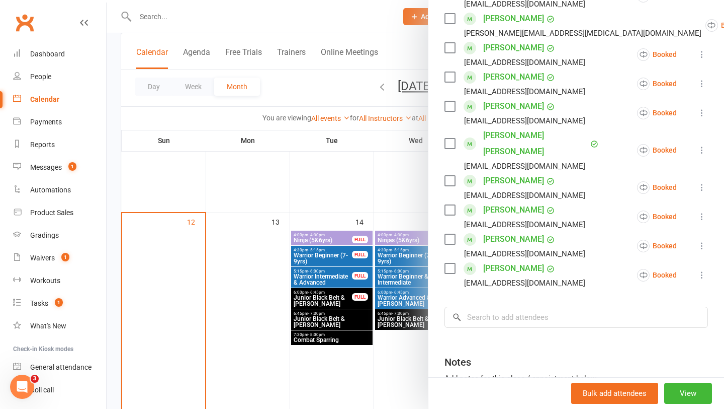
scroll to position [399, 0]
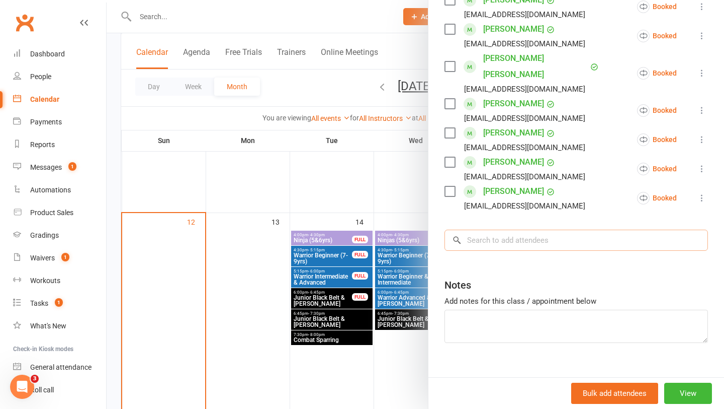
click at [501, 231] on input "search" at bounding box center [577, 239] width 264 height 21
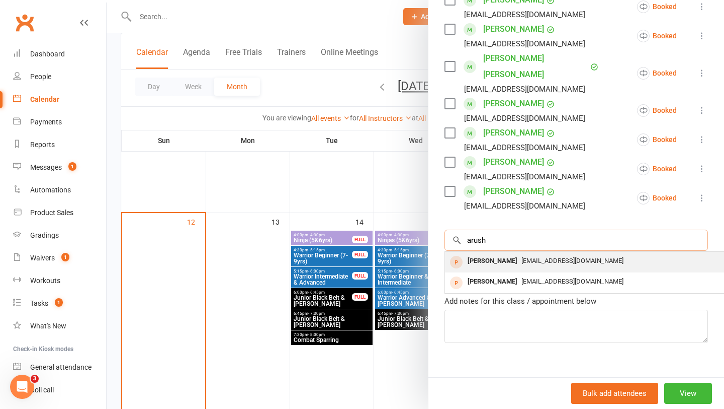
type input "arush"
click at [490, 254] on div "[PERSON_NAME]" at bounding box center [493, 261] width 58 height 15
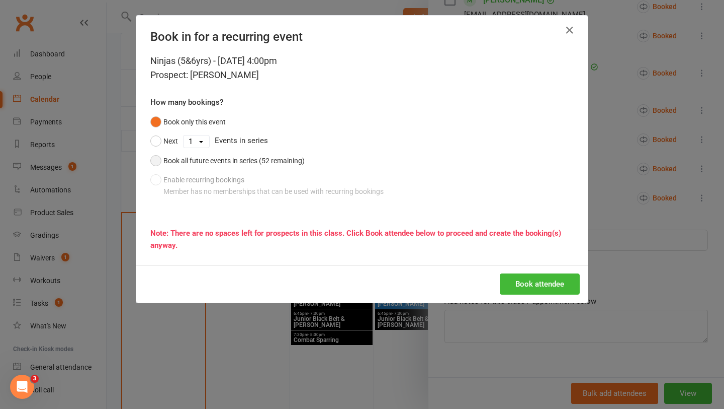
click at [251, 161] on div "Book all future events in series (52 remaining)" at bounding box center [234, 160] width 141 height 11
click at [532, 285] on button "Book attendee" at bounding box center [540, 283] width 80 height 21
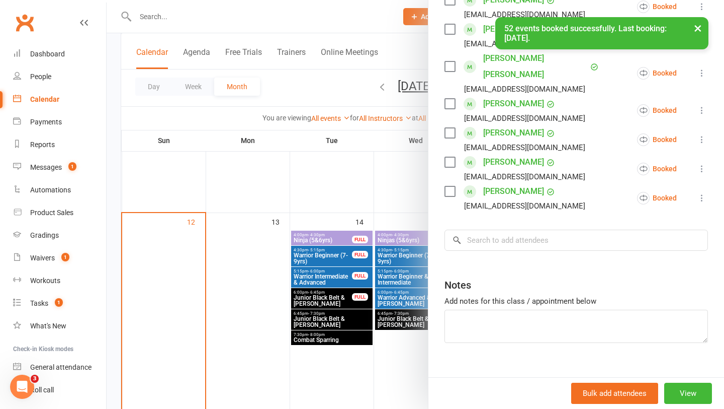
scroll to position [429, 0]
